Goal: Navigation & Orientation: Understand site structure

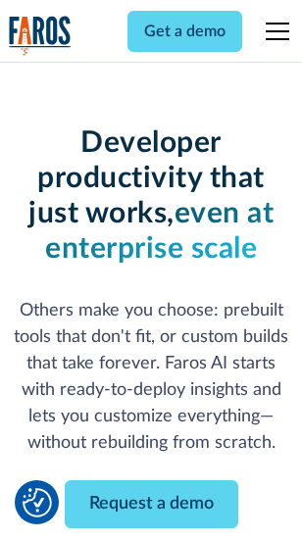
scroll to position [234, 0]
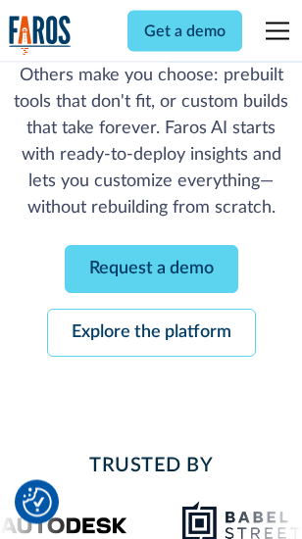
click at [151, 271] on link "Request a demo" at bounding box center [152, 270] width 174 height 48
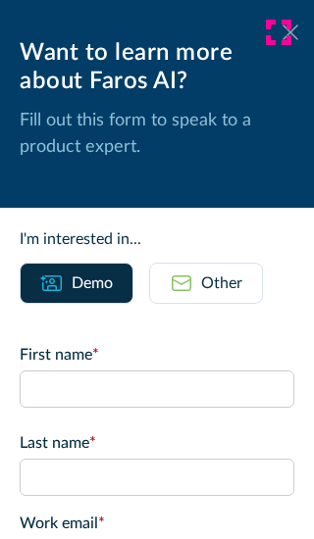
click at [282, 32] on icon at bounding box center [290, 32] width 16 height 15
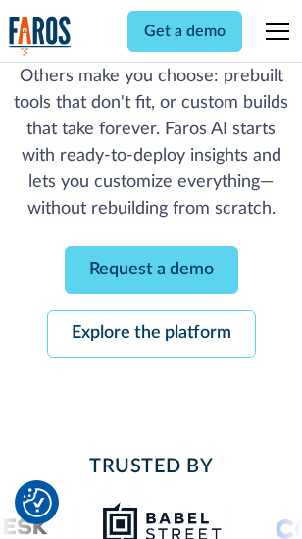
scroll to position [298, 0]
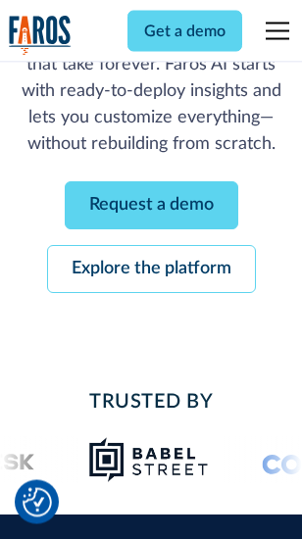
click at [151, 271] on link "Explore the platform" at bounding box center [151, 270] width 209 height 48
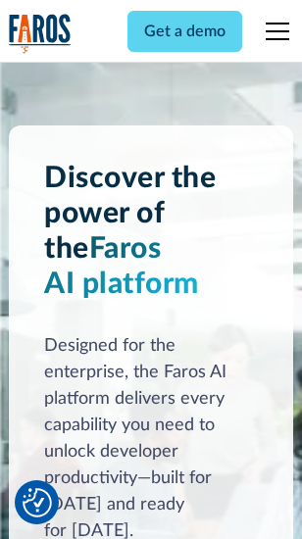
scroll to position [14939, 0]
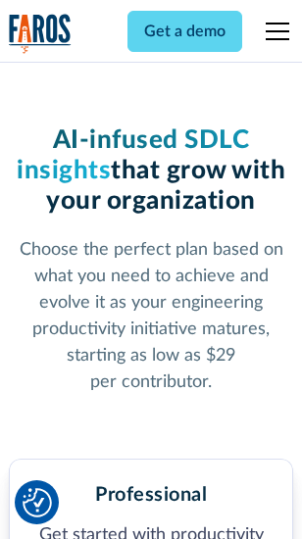
scroll to position [3109, 0]
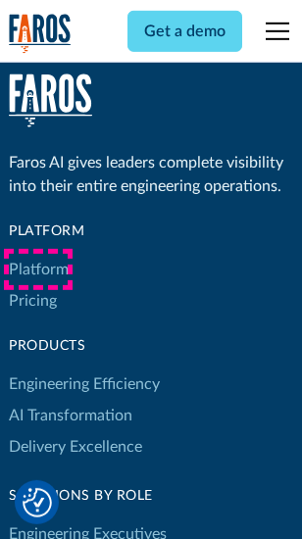
click at [38, 270] on link "Platform" at bounding box center [39, 269] width 60 height 31
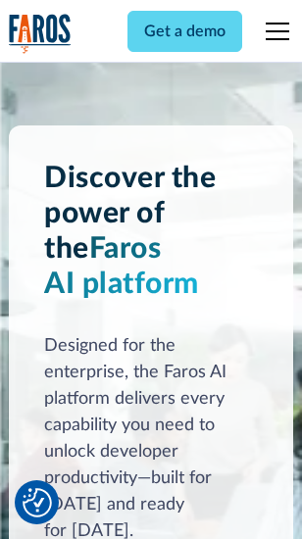
scroll to position [15569, 0]
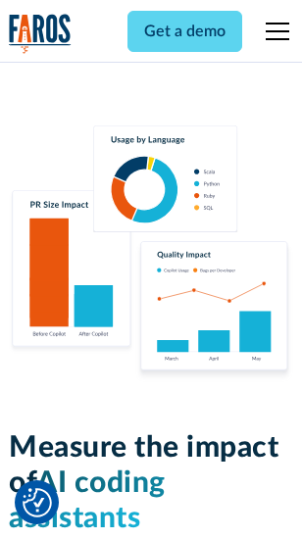
scroll to position [12244, 0]
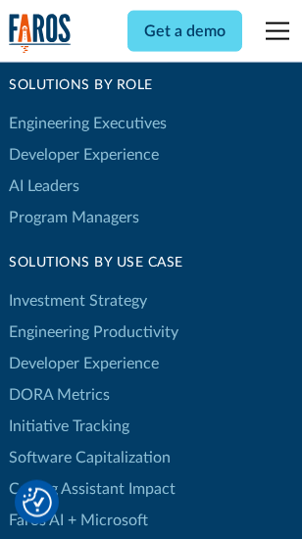
click at [59, 380] on link "DORA Metrics" at bounding box center [59, 395] width 101 height 31
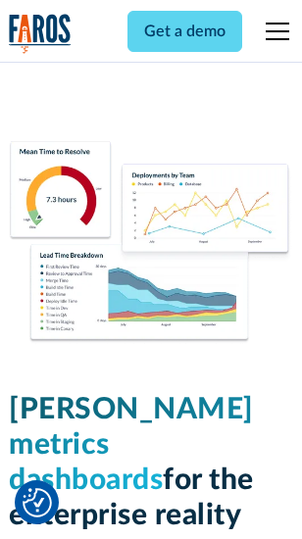
scroll to position [8683, 0]
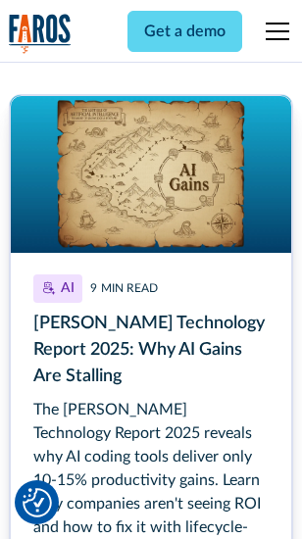
scroll to position [9019, 0]
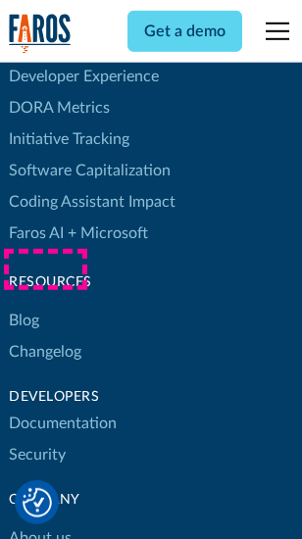
click at [45, 336] on link "Changelog" at bounding box center [45, 351] width 73 height 31
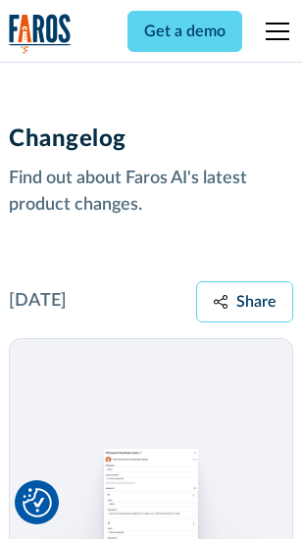
scroll to position [24049, 0]
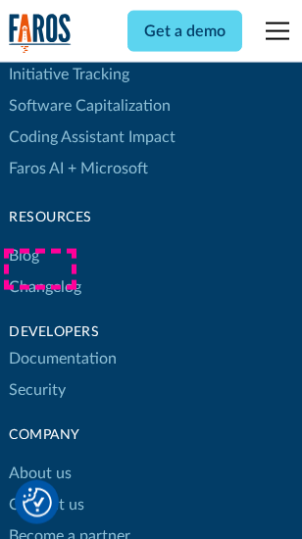
click at [39, 458] on link "About us" at bounding box center [40, 473] width 63 height 31
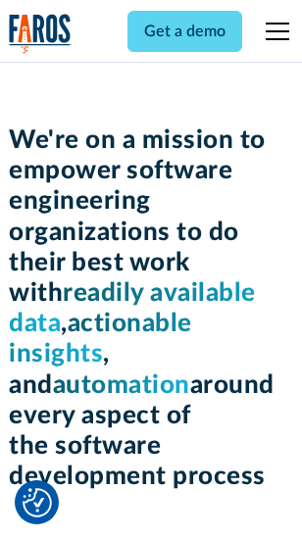
scroll to position [6782, 0]
